Goal: Information Seeking & Learning: Find specific page/section

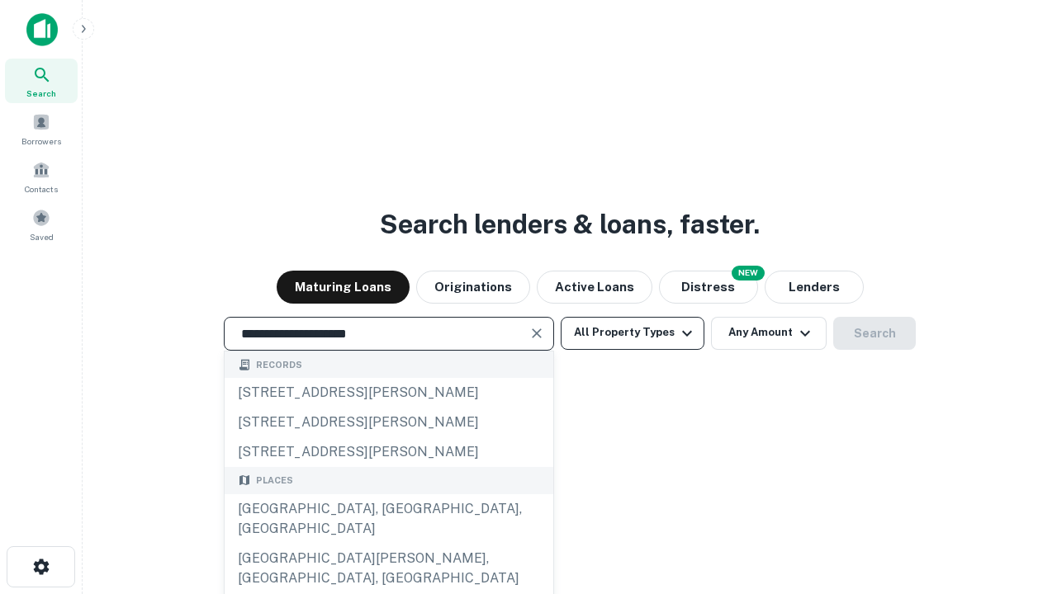
click at [388, 544] on div "[GEOGRAPHIC_DATA], [GEOGRAPHIC_DATA], [GEOGRAPHIC_DATA]" at bounding box center [389, 519] width 329 height 50
click at [632, 333] on button "All Property Types" at bounding box center [632, 333] width 144 height 33
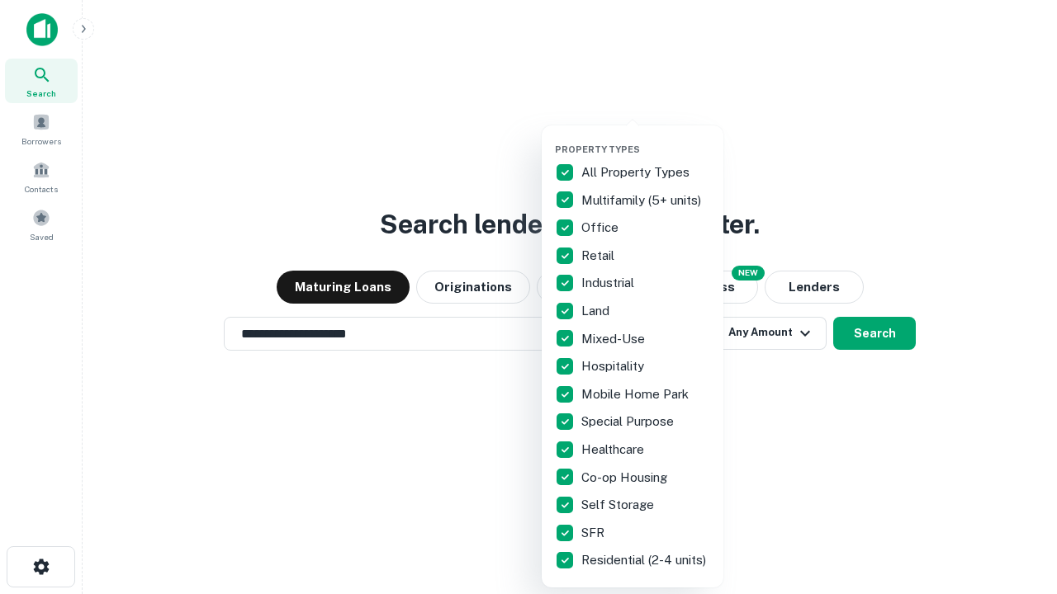
type input "**********"
click at [645, 139] on button "button" at bounding box center [646, 139] width 182 height 1
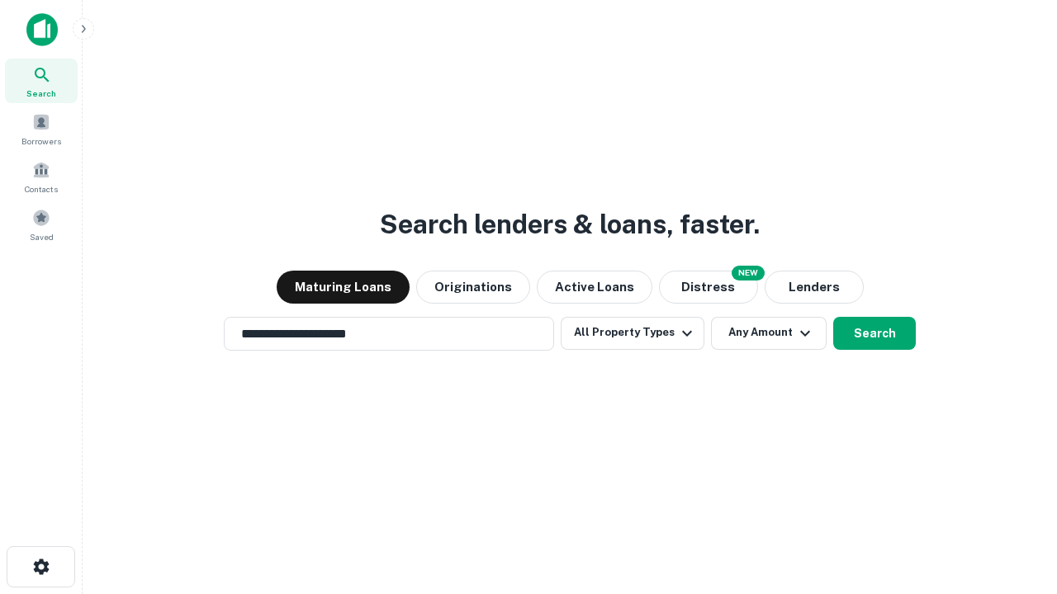
scroll to position [10, 199]
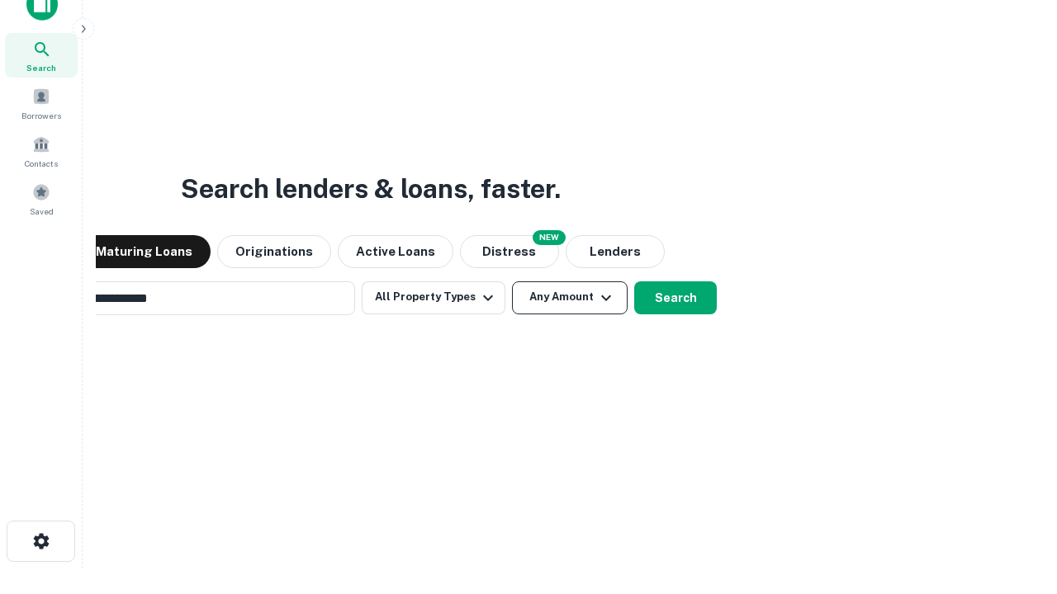
click at [512, 281] on button "Any Amount" at bounding box center [570, 297] width 116 height 33
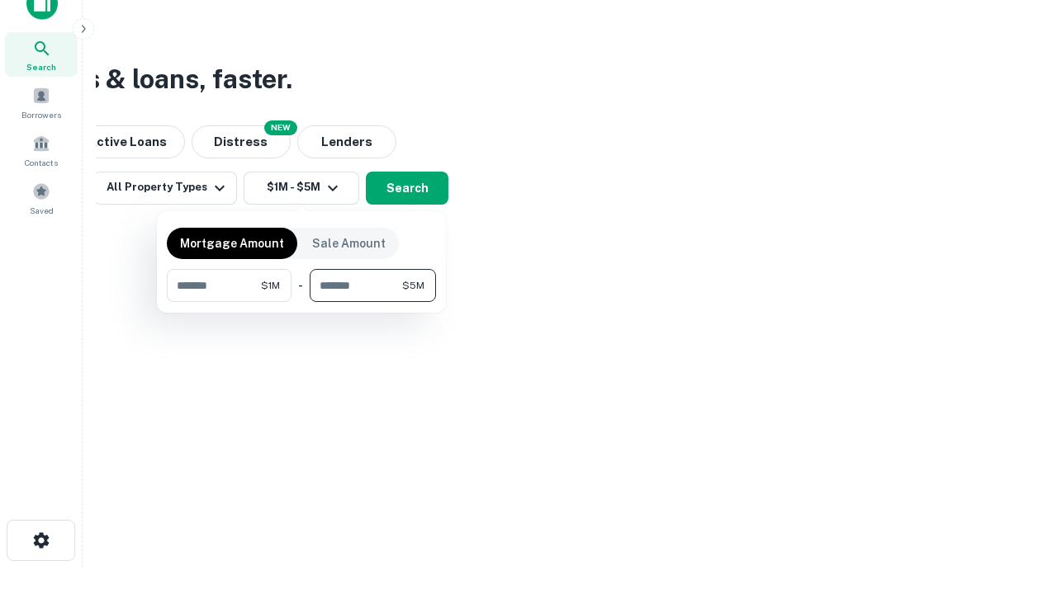
type input "*******"
click at [301, 302] on button "button" at bounding box center [301, 302] width 269 height 1
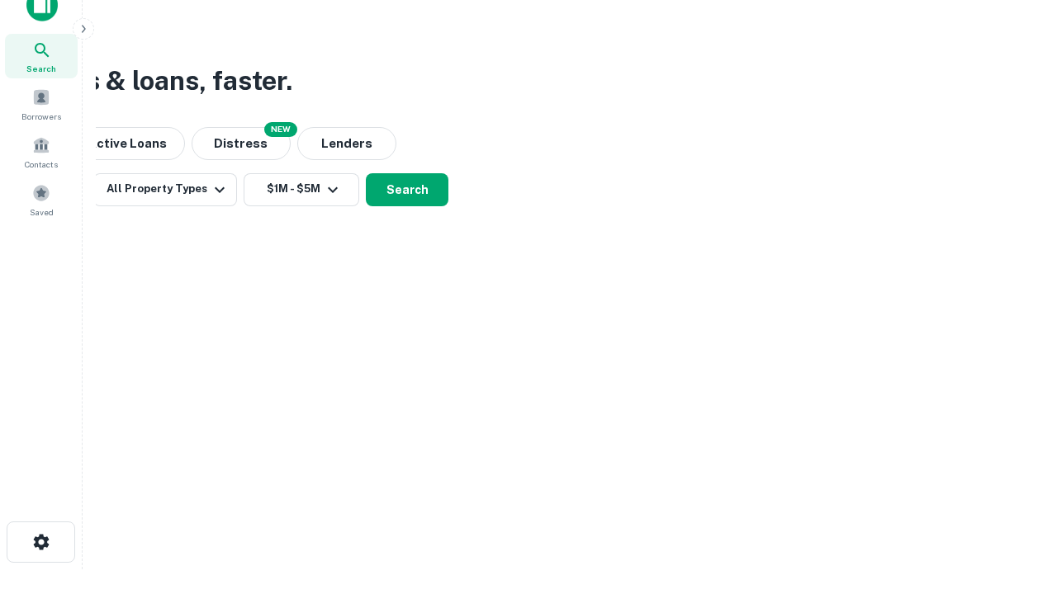
scroll to position [10, 305]
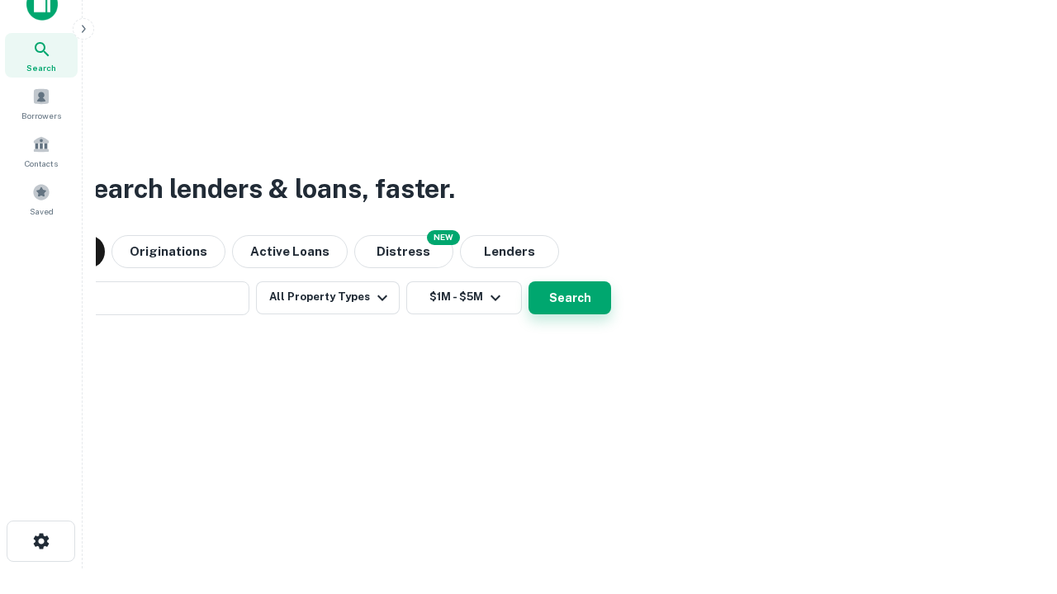
click at [528, 281] on button "Search" at bounding box center [569, 297] width 83 height 33
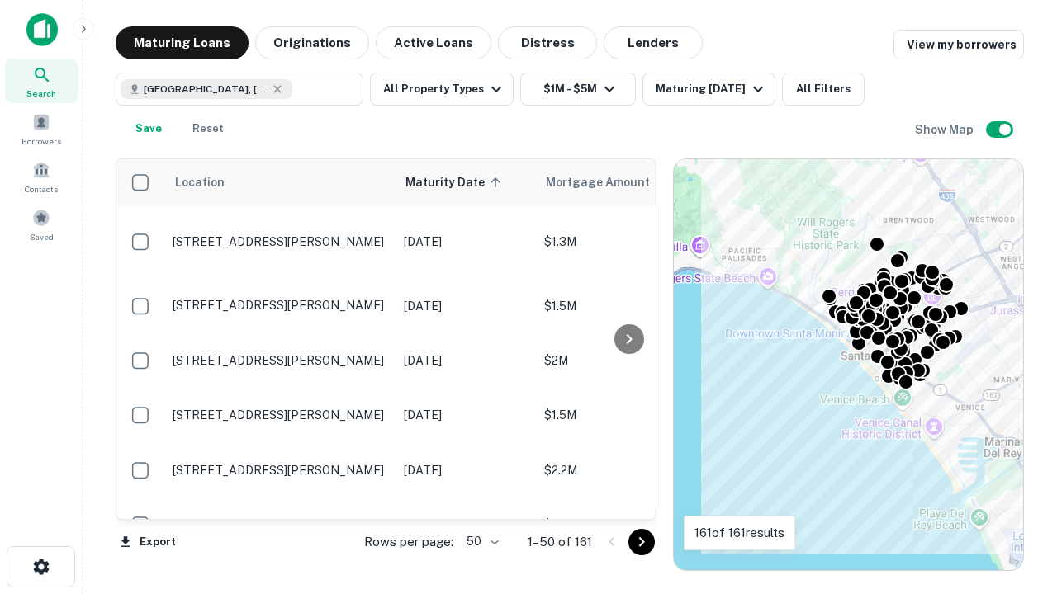
click at [480, 541] on body "Search Borrowers Contacts Saved Maturing Loans Originations Active Loans Distre…" at bounding box center [528, 297] width 1057 height 594
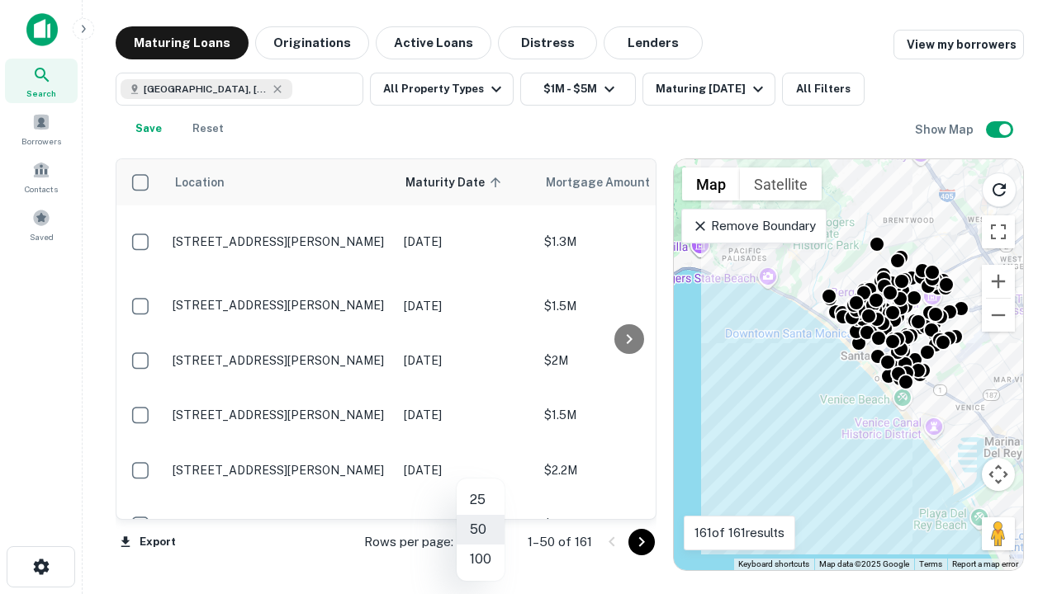
click at [480, 500] on li "25" at bounding box center [480, 500] width 48 height 30
